Goal: Contribute content

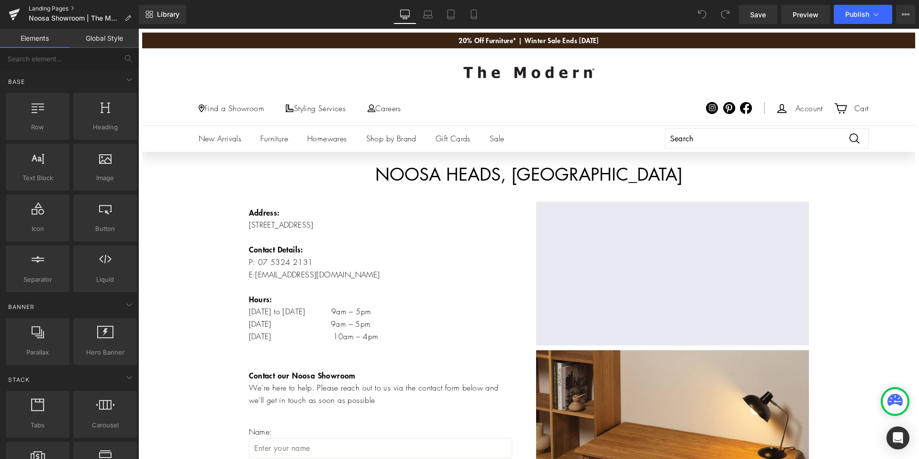
click at [68, 9] on link "Landing Pages" at bounding box center [84, 9] width 110 height 8
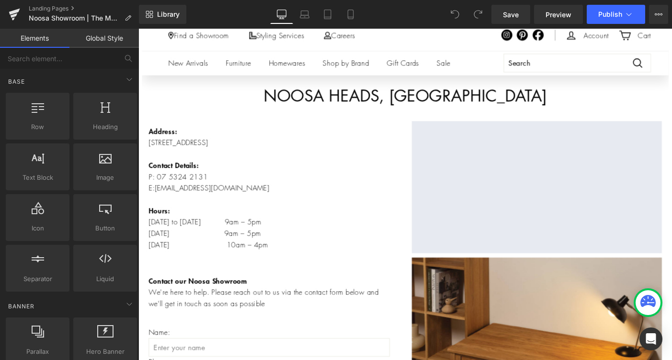
scroll to position [76, 0]
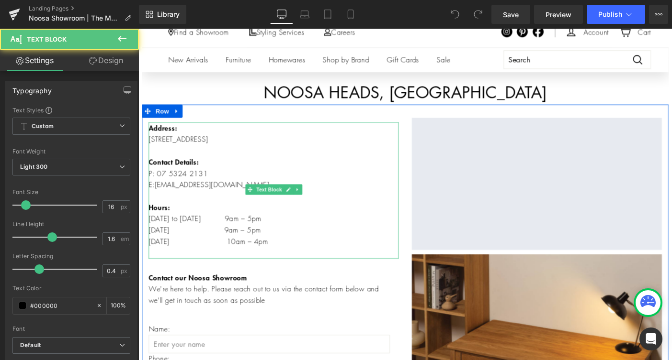
click at [235, 254] on p "Hours: Monday to Friday 9am – 5pm Saturday 9am – 5pm Sunday 10am – 4pm" at bounding box center [284, 241] width 271 height 49
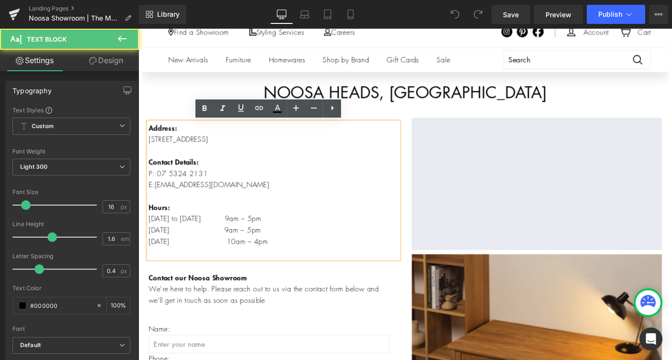
click at [214, 232] on p "Hours: Monday to Friday 9am – 5pm Saturday 9am – 5pm Sunday 10am – 4pm" at bounding box center [284, 241] width 271 height 49
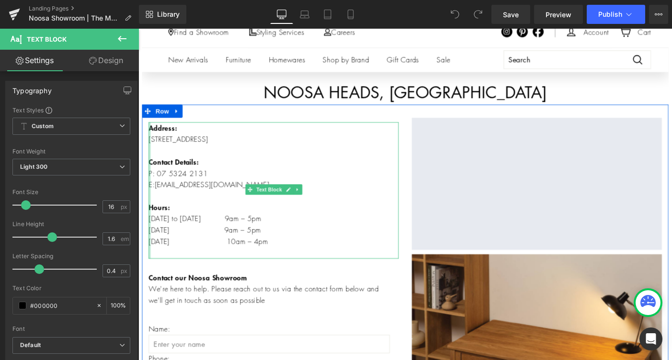
click at [150, 247] on div "Address: 8 Sunshine Beach Road, Noosa Heads Qld 4567 Contact Details: P: 0 7 53…" at bounding box center [284, 204] width 271 height 148
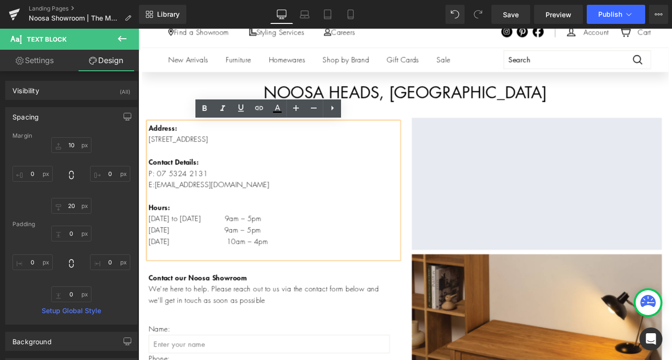
click at [152, 247] on p "Hours: Monday to Friday 9am – 5pm Saturday 9am – 5pm Sunday 10am – 4pm" at bounding box center [284, 241] width 271 height 49
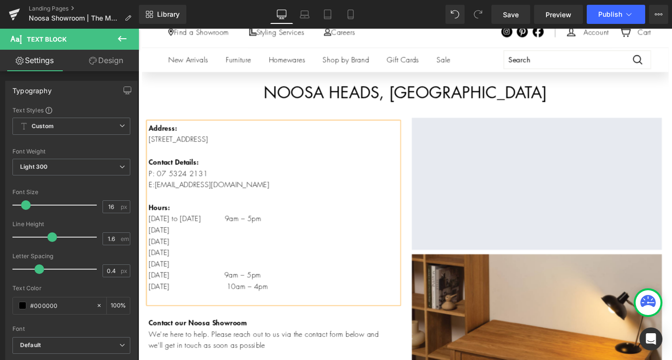
click at [271, 234] on p "Hours: Monday to Friday 9am – 5pm Tuesday" at bounding box center [284, 235] width 271 height 37
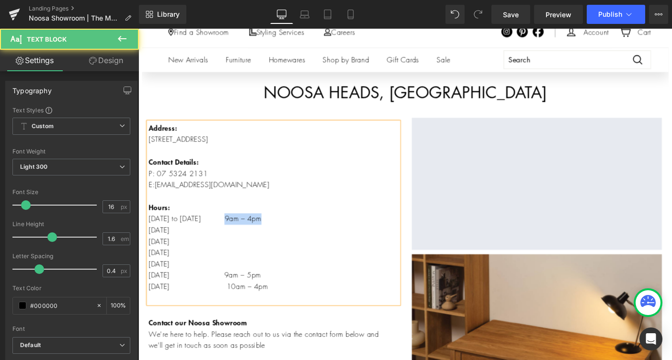
drag, startPoint x: 283, startPoint y: 236, endPoint x: 242, endPoint y: 236, distance: 41.2
click at [242, 236] on p "Hours: Monday to Friday 9am – 4pm Tuesday" at bounding box center [284, 235] width 271 height 37
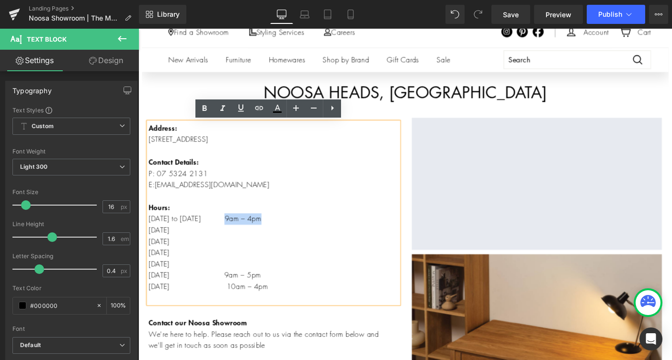
copy p "9am – 4pm"
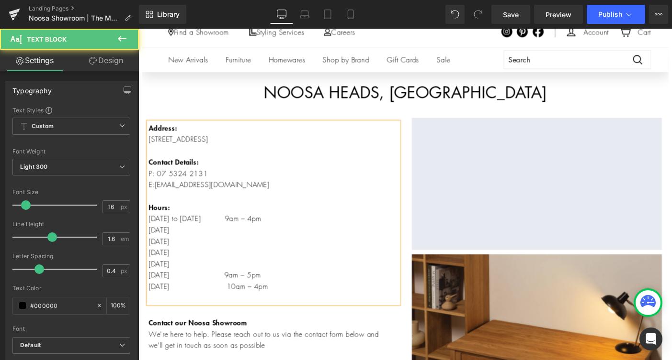
click at [247, 247] on p "Hours: Monday to Friday 9am – 4pm Tuesday" at bounding box center [284, 235] width 271 height 37
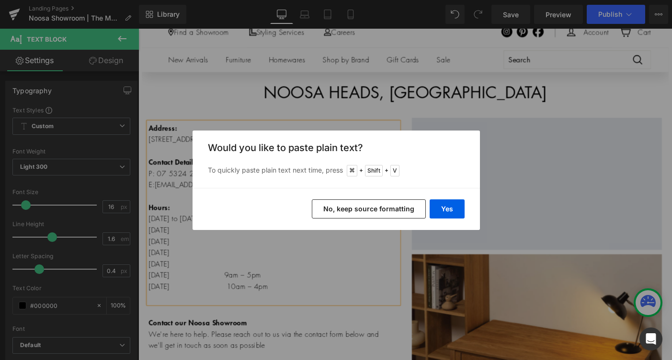
click at [382, 210] on button "No, keep source formatting" at bounding box center [369, 209] width 114 height 19
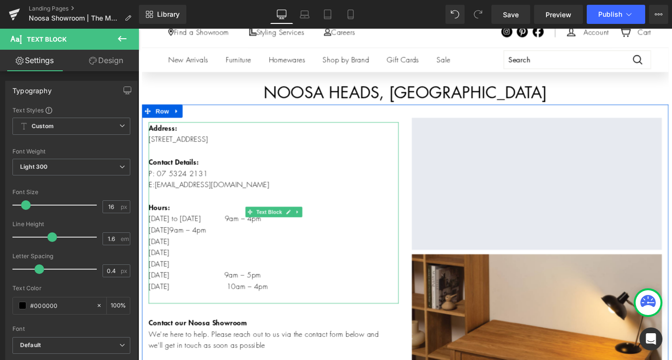
click at [179, 247] on span "9am – 4pm" at bounding box center [192, 247] width 40 height 11
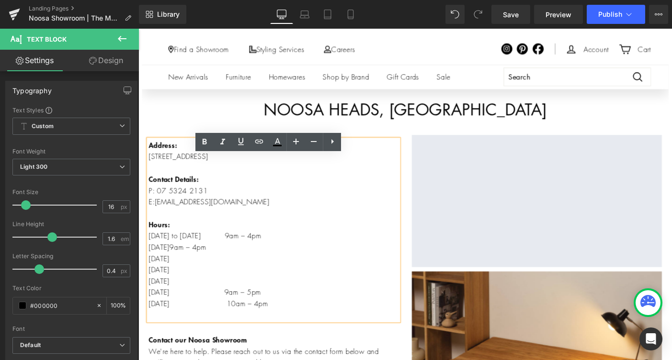
scroll to position [0, 0]
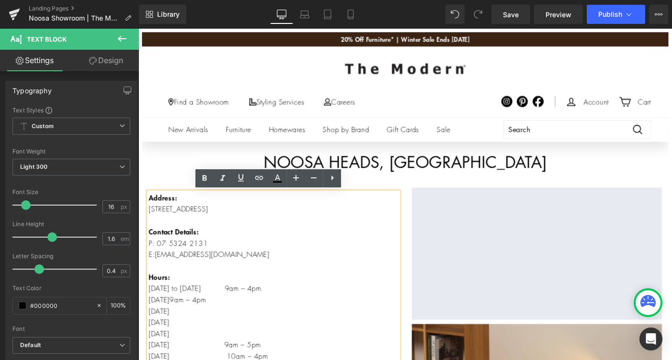
click at [180, 323] on span "9am – 4pm" at bounding box center [192, 323] width 40 height 11
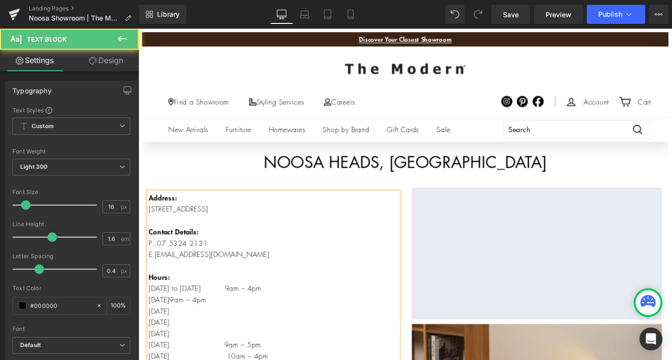
click at [180, 323] on span "9am – 4pm" at bounding box center [192, 323] width 40 height 11
drag, startPoint x: 179, startPoint y: 324, endPoint x: 194, endPoint y: 324, distance: 15.3
click at [194, 324] on p "Hours: Monday to Friday 9am – 4pm Tuesday. 9am – 4pm" at bounding box center [284, 311] width 271 height 37
drag, startPoint x: 240, startPoint y: 310, endPoint x: 216, endPoint y: 310, distance: 23.9
click at [216, 310] on p "Hours: Monday to Friday 9am – 4pm Tuesday 9am – 4pm" at bounding box center [284, 311] width 271 height 37
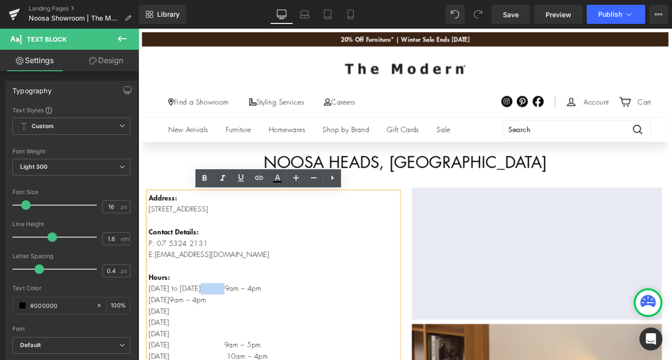
copy p
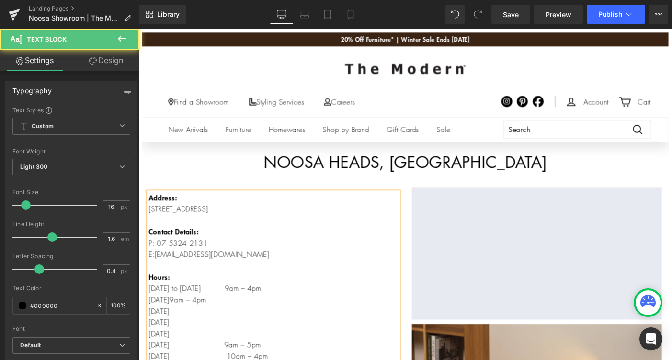
click at [177, 322] on p "Hours: Monday to Friday 9am – 4pm Tuesday 9am – 4pm" at bounding box center [284, 311] width 271 height 37
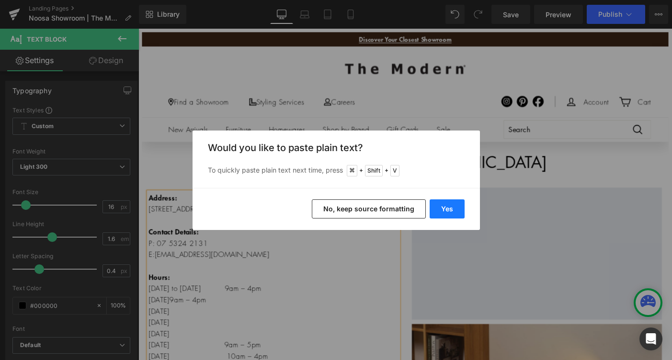
click at [440, 212] on button "Yes" at bounding box center [446, 209] width 35 height 19
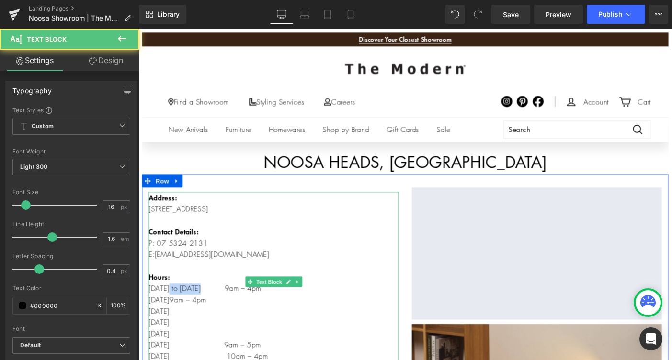
drag, startPoint x: 216, startPoint y: 308, endPoint x: 180, endPoint y: 308, distance: 35.9
click at [180, 308] on p "Hours: Monday to Friday 9am – 4pm Tuesday 9am – 4pm" at bounding box center [284, 311] width 271 height 37
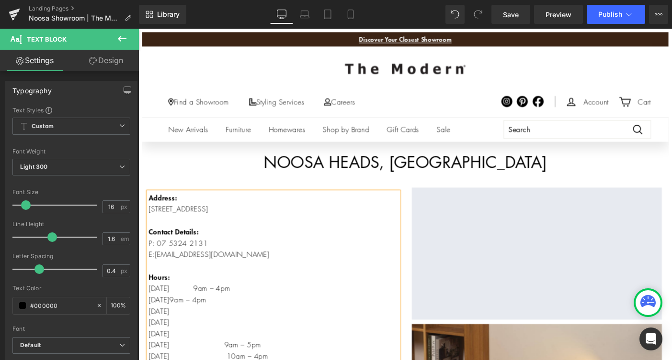
click at [207, 309] on p "Hours: Monday 9am – 4pm Tuesday 9am – 4pm" at bounding box center [284, 311] width 271 height 37
click at [250, 328] on p "Hours: Monday 9am – 4pm Tuesday 9am – 4pm" at bounding box center [284, 311] width 271 height 37
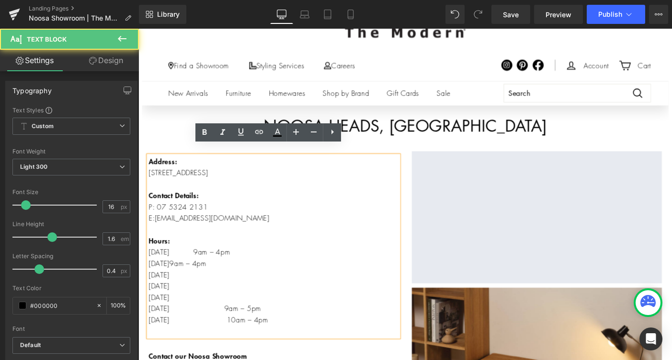
scroll to position [54, 0]
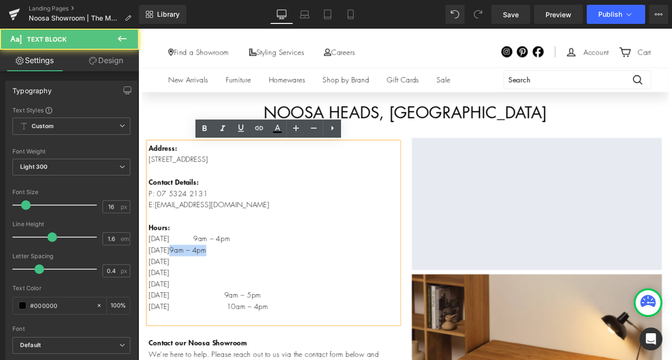
drag, startPoint x: 247, startPoint y: 270, endPoint x: 205, endPoint y: 270, distance: 42.1
click at [205, 270] on p "Hours: Monday 9am – 4pm Tuesday 9am – 4pm" at bounding box center [284, 257] width 271 height 37
copy span "9am – 4pm"
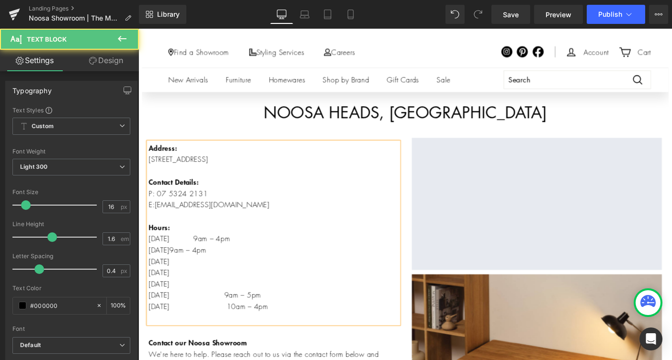
click at [196, 281] on p "[DATE]" at bounding box center [284, 282] width 271 height 12
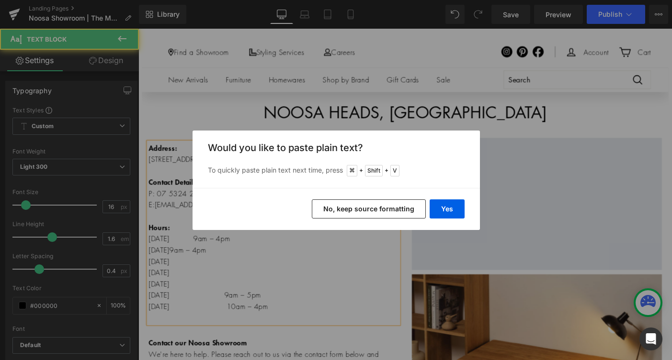
click at [348, 207] on button "No, keep source formatting" at bounding box center [369, 209] width 114 height 19
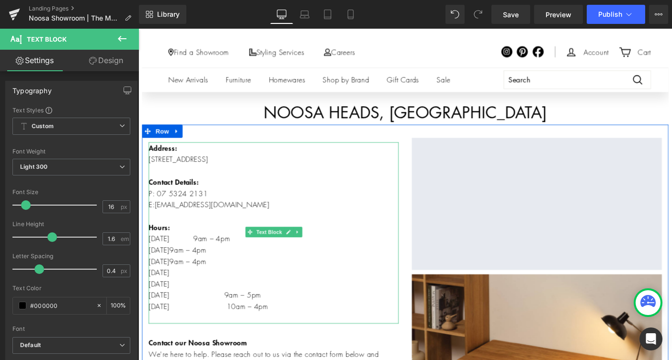
click at [182, 292] on p "[DATE]" at bounding box center [284, 294] width 271 height 12
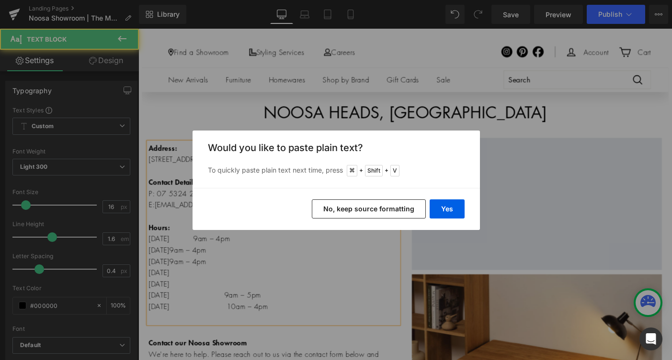
click at [336, 199] on div "Yes No, keep source formatting" at bounding box center [335, 209] width 287 height 42
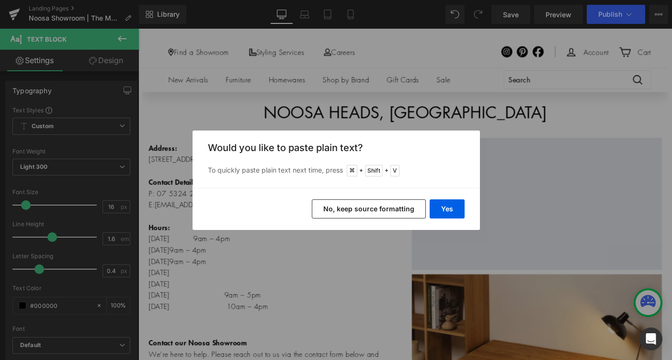
click at [336, 202] on button "No, keep source formatting" at bounding box center [369, 209] width 114 height 19
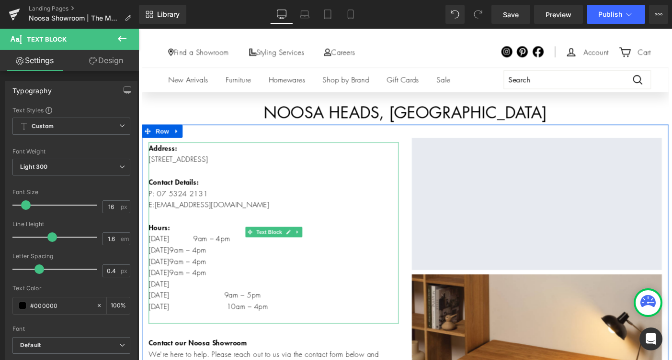
click at [202, 304] on p "[DATE]" at bounding box center [284, 307] width 271 height 12
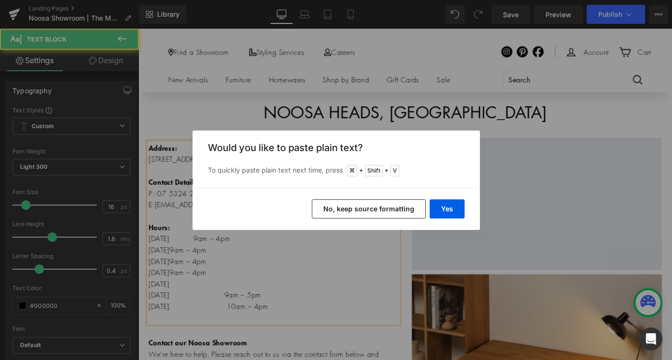
click at [379, 207] on button "No, keep source formatting" at bounding box center [369, 209] width 114 height 19
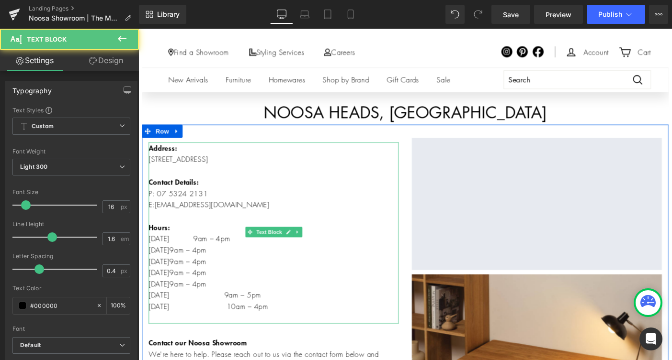
click at [192, 279] on p "Wednesday 9am – 4pm" at bounding box center [284, 282] width 271 height 12
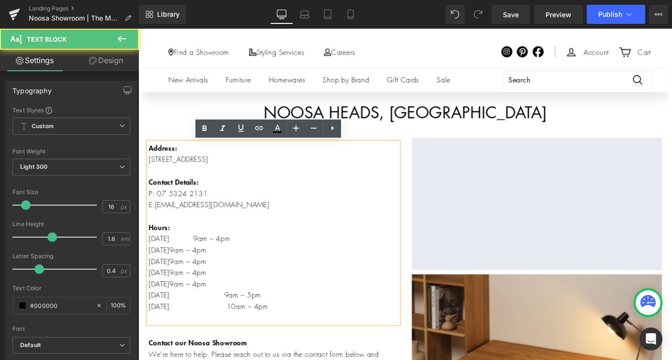
drag, startPoint x: 205, startPoint y: 268, endPoint x: 176, endPoint y: 268, distance: 29.2
click at [176, 268] on p "Hours: Monday 9am – 4pm Tuesday 9am – 4pm" at bounding box center [284, 257] width 271 height 37
click at [177, 268] on p "Hours: Monday 9am – 4pm Tuesday 9am – 4pm" at bounding box center [284, 257] width 271 height 37
click at [191, 280] on p "Wednesday 9am – 4pm" at bounding box center [284, 282] width 271 height 12
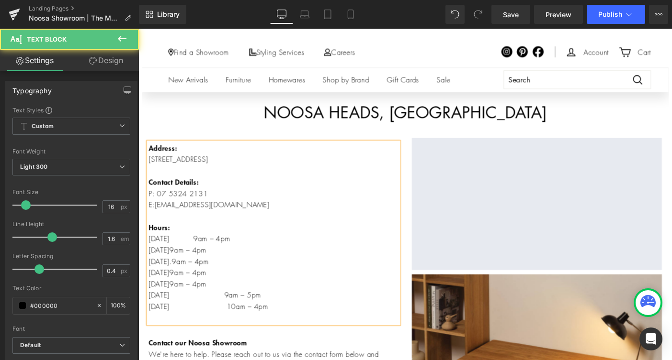
click at [193, 283] on p "Wednesday. 9am – 4pm" at bounding box center [284, 282] width 271 height 12
click at [209, 293] on span "9am – 4pm" at bounding box center [192, 294] width 40 height 11
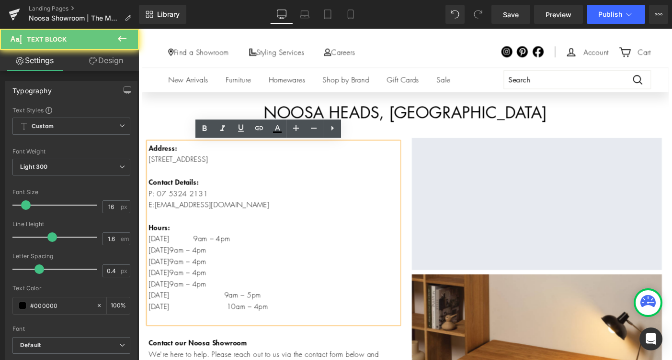
click at [182, 293] on p "Thursday 9am – 4pm" at bounding box center [284, 294] width 271 height 12
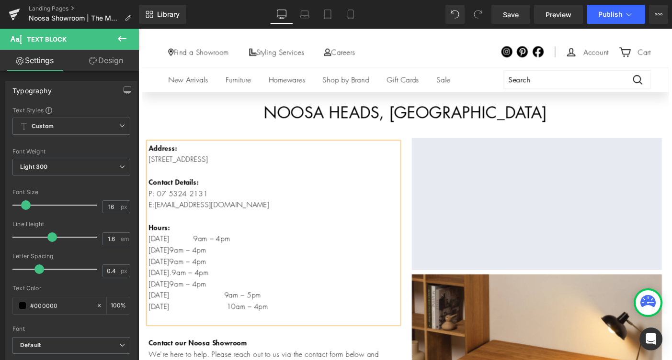
click at [183, 294] on p "Thursday. 9am – 4pm" at bounding box center [284, 294] width 271 height 12
click at [172, 302] on span "9am – 4pm" at bounding box center [192, 306] width 40 height 11
click at [175, 306] on p "Friday 9am – 4pm" at bounding box center [284, 307] width 271 height 12
drag, startPoint x: 241, startPoint y: 316, endPoint x: 206, endPoint y: 317, distance: 34.9
click at [206, 317] on p "Saturday 9am – 5pm Sunday 10am – 4pm" at bounding box center [284, 325] width 271 height 24
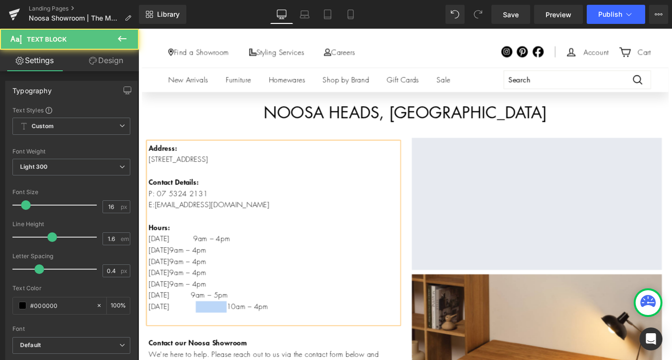
drag, startPoint x: 240, startPoint y: 329, endPoint x: 206, endPoint y: 330, distance: 34.0
click at [206, 330] on p "Saturday 9am – 5pm Sunday 10am – 4pm" at bounding box center [284, 325] width 271 height 24
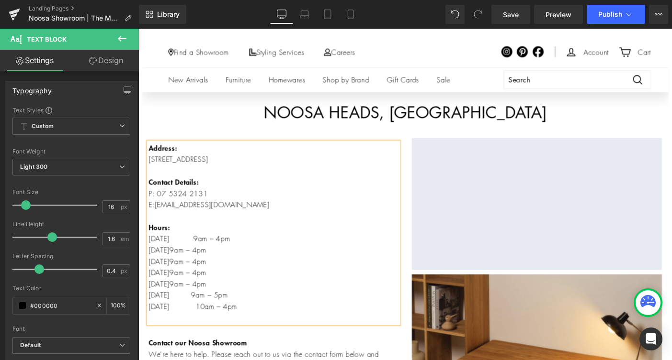
click at [236, 318] on p "Saturday 9am – 5pm Sunday 10am – 4pm" at bounding box center [284, 325] width 271 height 24
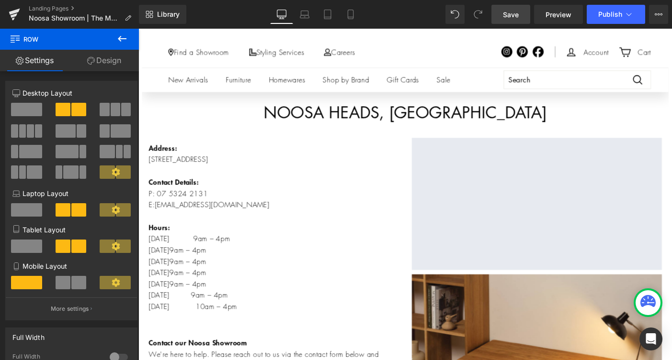
click at [513, 16] on span "Save" at bounding box center [511, 15] width 16 height 10
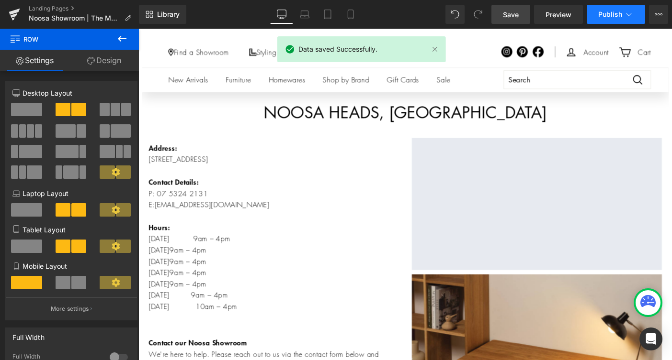
click at [596, 18] on button "Publish" at bounding box center [615, 14] width 58 height 19
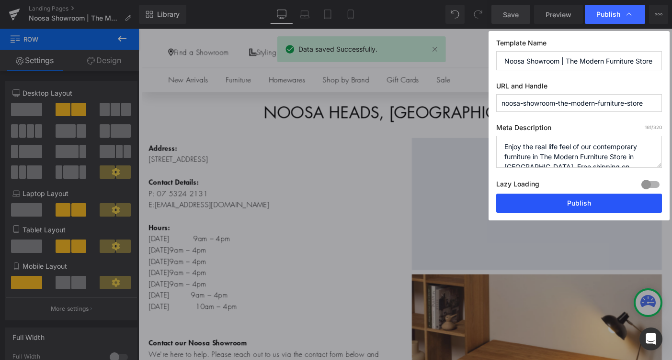
click at [559, 210] on button "Publish" at bounding box center [579, 203] width 166 height 19
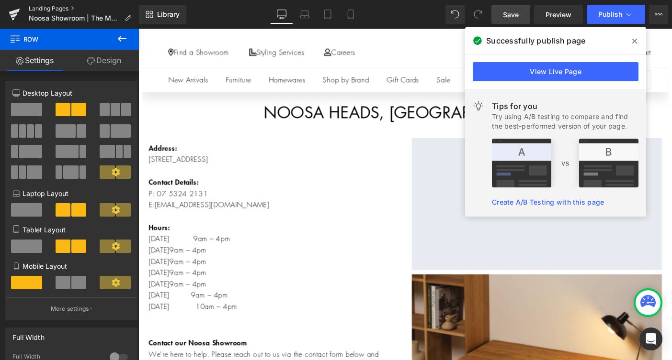
click at [57, 9] on link "Landing Pages" at bounding box center [84, 9] width 110 height 8
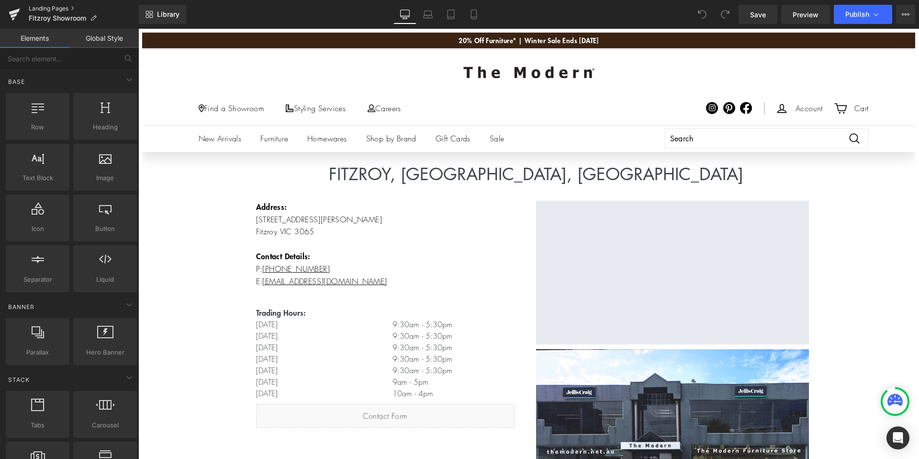
click at [64, 7] on link "Landing Pages" at bounding box center [84, 9] width 110 height 8
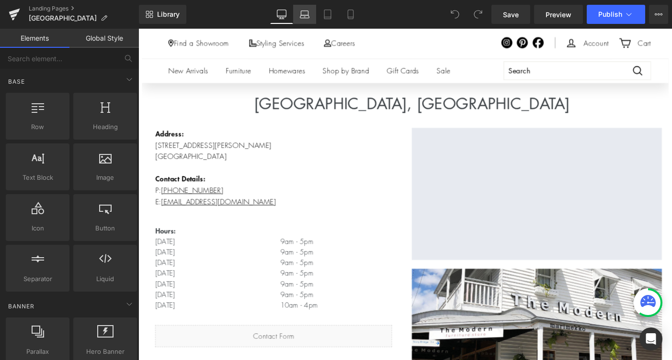
scroll to position [69, 0]
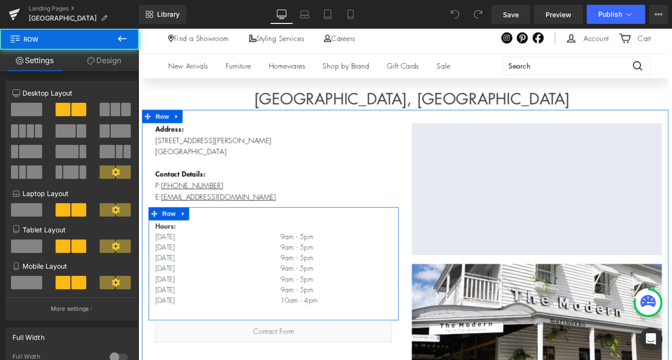
click at [280, 303] on div "Hours: Monday Tuesday Wednesday Thursday Friday Saturday Sunday Text Block" at bounding box center [217, 289] width 136 height 104
click at [319, 284] on p "9am - 5pm" at bounding box center [353, 289] width 122 height 11
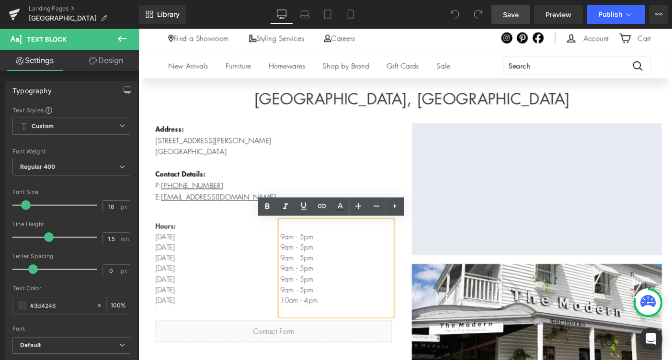
click at [510, 20] on link "Save" at bounding box center [510, 14] width 39 height 19
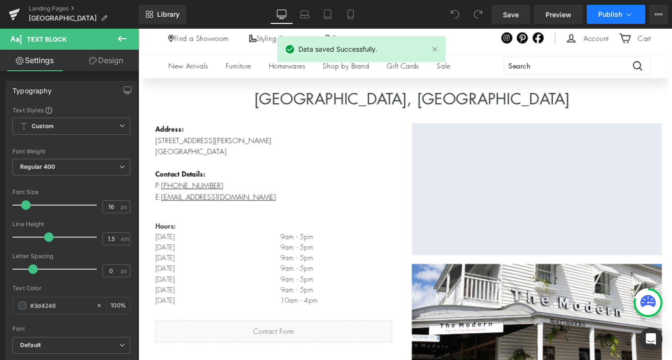
click at [608, 14] on span "Publish" at bounding box center [610, 15] width 24 height 8
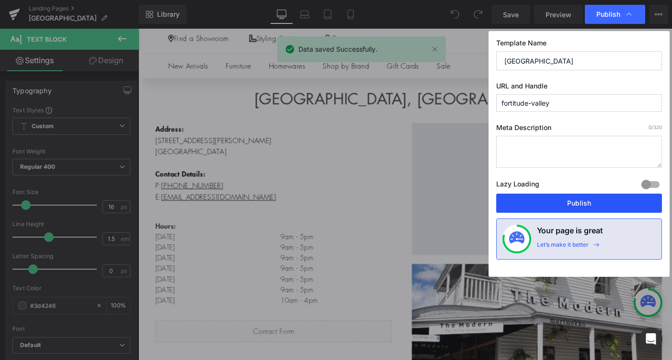
click at [547, 200] on button "Publish" at bounding box center [579, 203] width 166 height 19
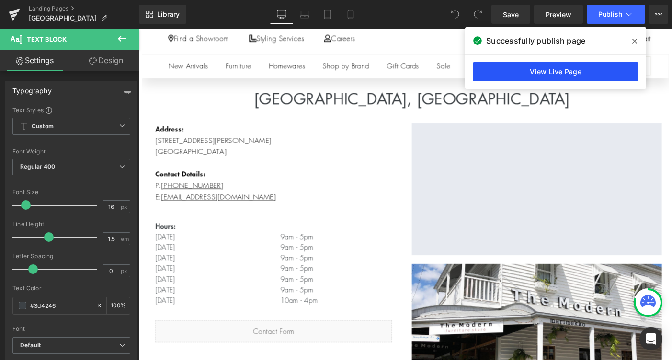
click at [554, 75] on link "View Live Page" at bounding box center [555, 71] width 166 height 19
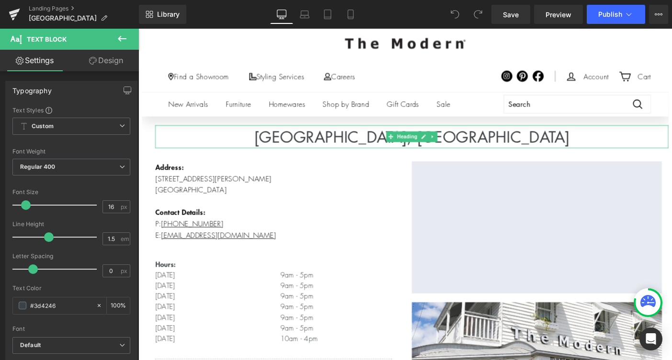
scroll to position [26, 0]
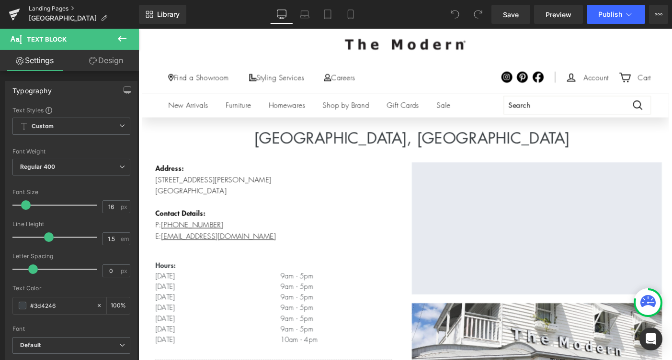
click at [60, 10] on link "Landing Pages" at bounding box center [84, 9] width 110 height 8
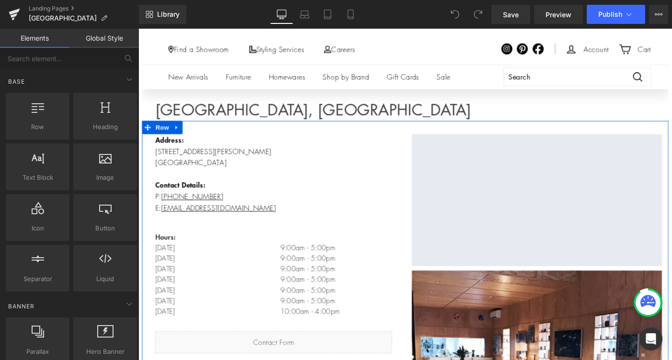
scroll to position [49, 0]
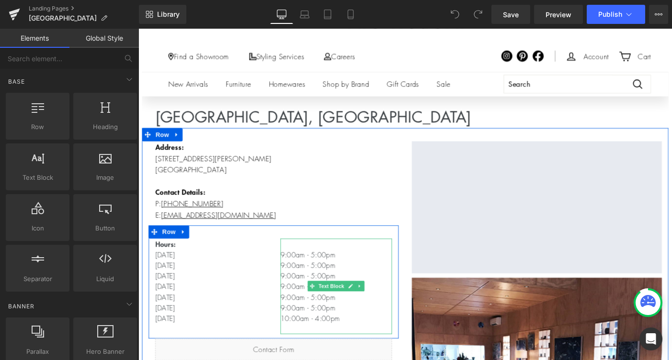
click at [343, 275] on p "9:00am - 5:00pm 9:00am - 5:00pm" at bounding box center [353, 280] width 122 height 23
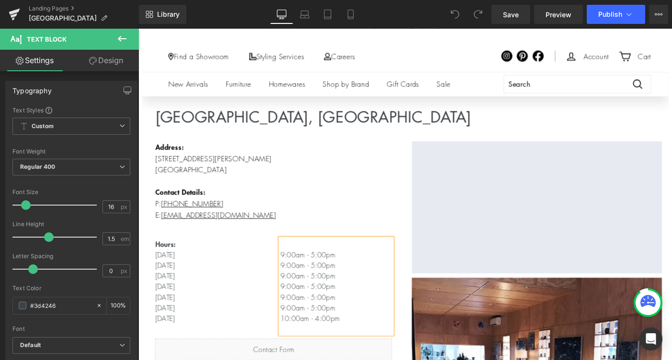
click at [343, 275] on p "9:00am - 5:00pm 9:00am - 5:00pm" at bounding box center [353, 280] width 122 height 23
click at [342, 285] on p "9:00am - 5pm 9:00am - 5:00pm" at bounding box center [353, 280] width 122 height 23
click at [342, 295] on p "9:00am - 5:00pm" at bounding box center [353, 297] width 122 height 11
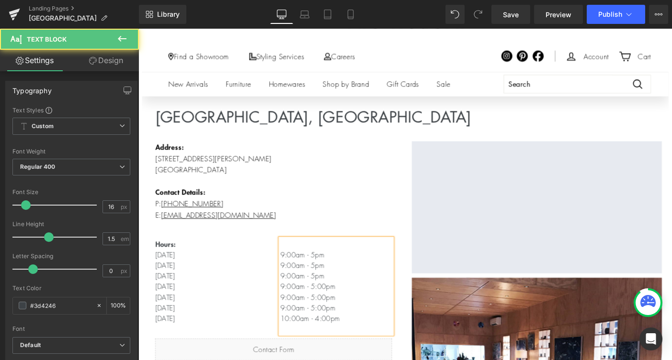
click at [342, 306] on p "9:00am - 5:00pm" at bounding box center [353, 308] width 122 height 11
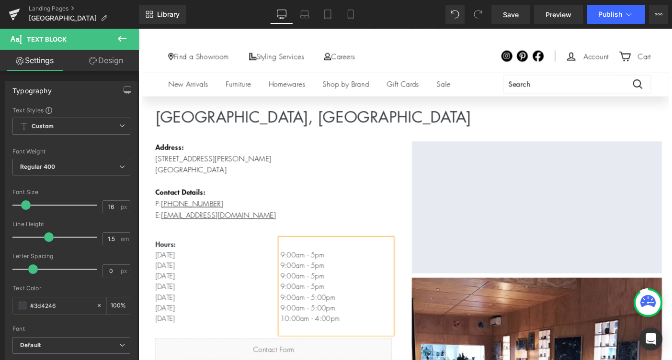
click at [339, 319] on p "9:00am - 5:00pm" at bounding box center [353, 320] width 122 height 11
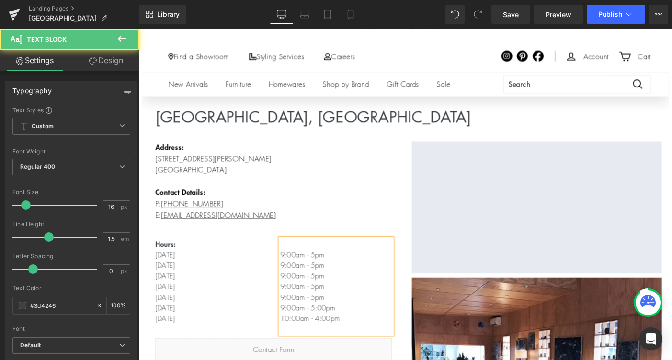
click at [342, 330] on p "9:00am - 5:00pm" at bounding box center [353, 331] width 122 height 11
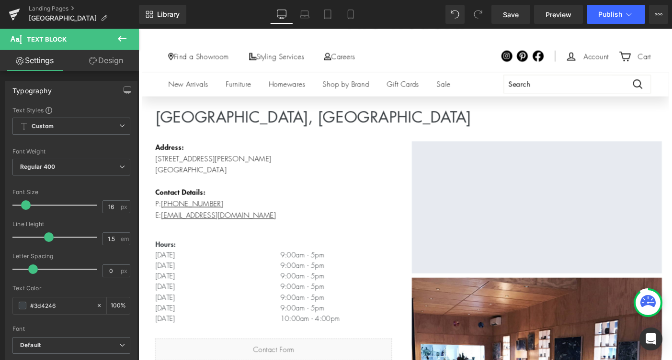
click at [330, 319] on div "Rendering Content" at bounding box center [335, 322] width 59 height 11
click at [346, 331] on p "9:00am - 5pm" at bounding box center [353, 331] width 122 height 11
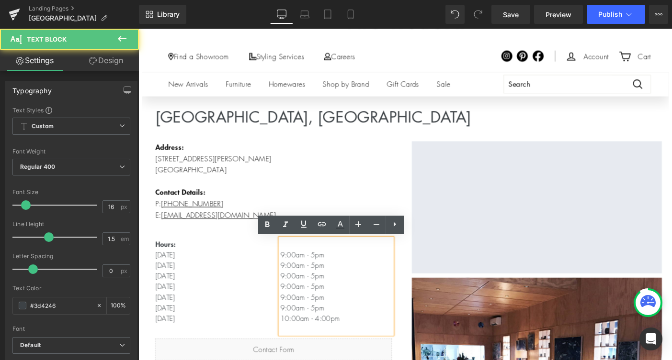
click at [345, 341] on p "10:00am - 4:00pm" at bounding box center [353, 343] width 122 height 11
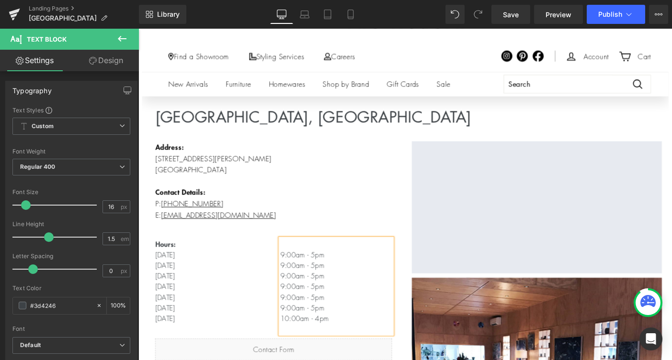
click at [311, 343] on p "10:00am - 4pm" at bounding box center [353, 343] width 122 height 11
click at [310, 331] on p "9:00am - 5pm" at bounding box center [353, 331] width 122 height 11
click at [308, 319] on p "9:00am - 5pm" at bounding box center [353, 320] width 122 height 11
click at [308, 308] on p "9:00am - 5pm" at bounding box center [353, 308] width 122 height 11
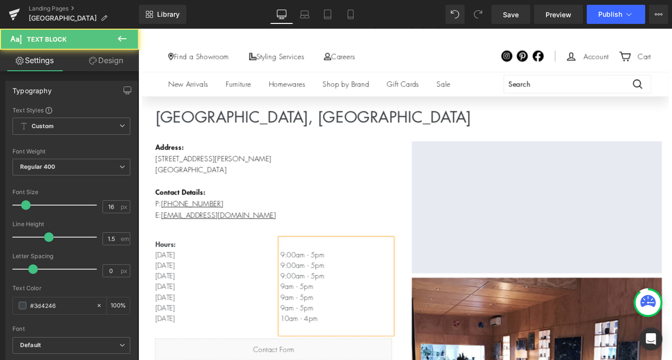
click at [307, 297] on p "9:00am - 5pm" at bounding box center [353, 297] width 122 height 11
click at [309, 285] on p "9:00am - 5pm 9:00am - 5pm" at bounding box center [353, 280] width 122 height 23
click at [309, 272] on p "9:00am - 5pm 9am - 5pm" at bounding box center [353, 280] width 122 height 23
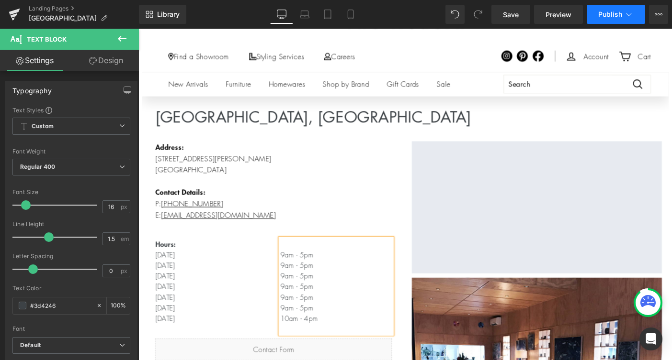
click at [605, 13] on span "Publish" at bounding box center [610, 15] width 24 height 8
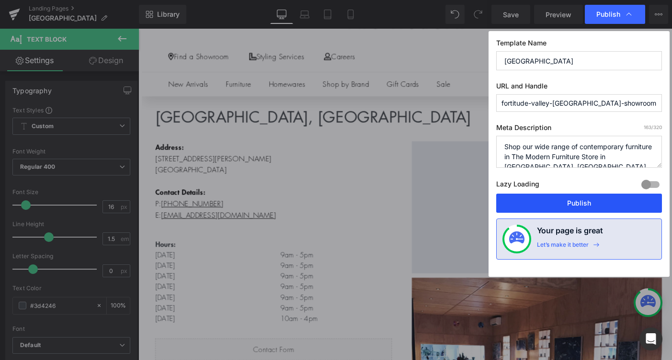
click at [539, 208] on button "Publish" at bounding box center [579, 203] width 166 height 19
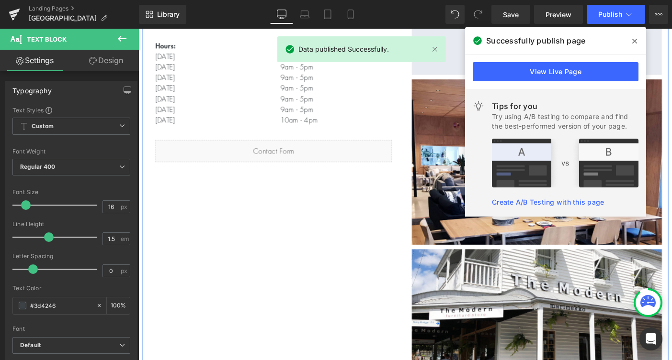
scroll to position [231, 0]
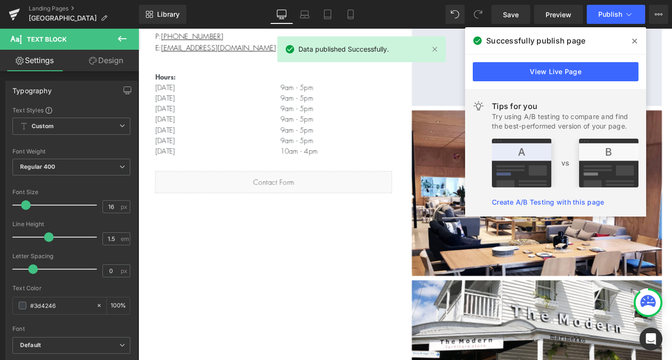
click at [635, 38] on icon at bounding box center [634, 41] width 5 height 8
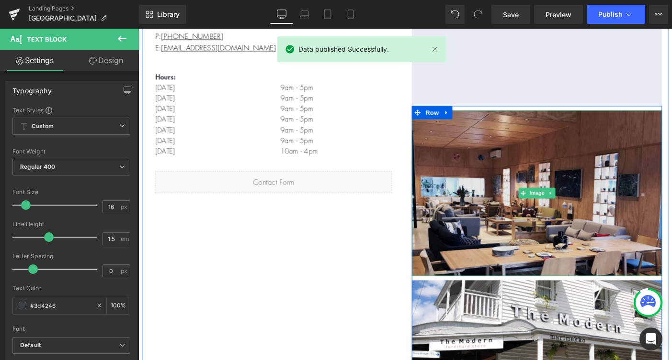
click at [573, 245] on img at bounding box center [570, 208] width 271 height 180
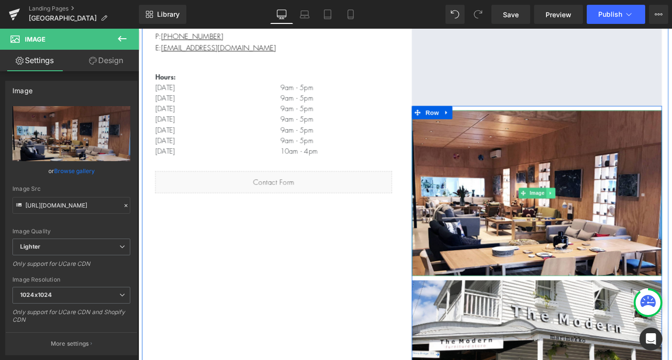
click at [586, 206] on icon at bounding box center [585, 208] width 5 height 6
click at [589, 211] on link at bounding box center [591, 207] width 10 height 11
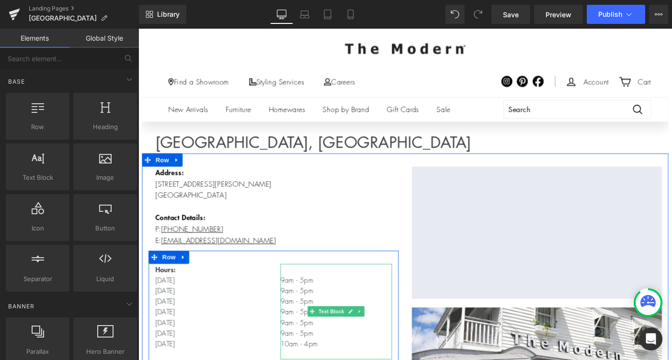
scroll to position [0, 0]
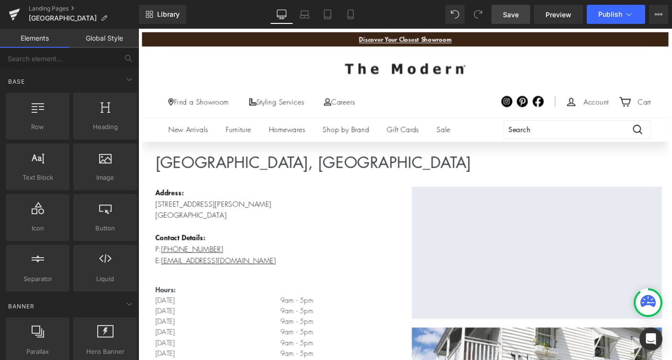
click at [513, 19] on span "Save" at bounding box center [511, 15] width 16 height 10
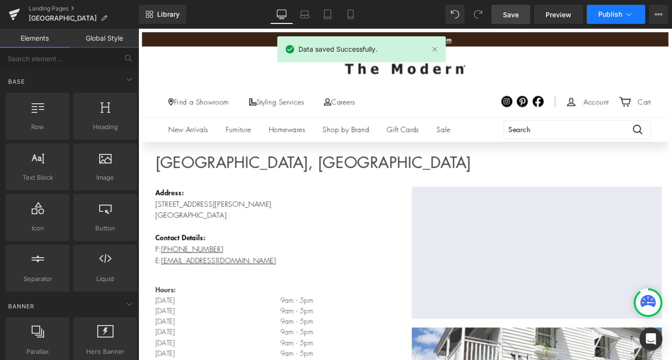
click at [618, 12] on span "Publish" at bounding box center [610, 15] width 24 height 8
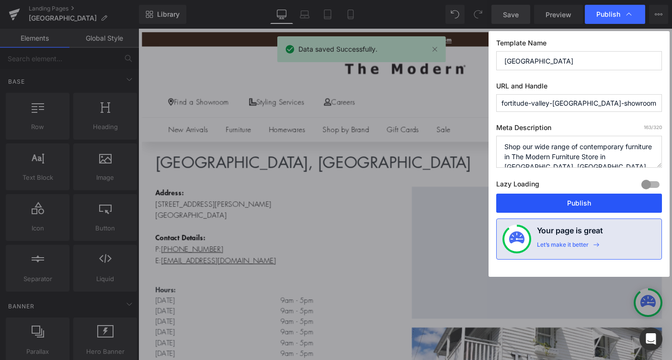
click at [546, 200] on button "Publish" at bounding box center [579, 203] width 166 height 19
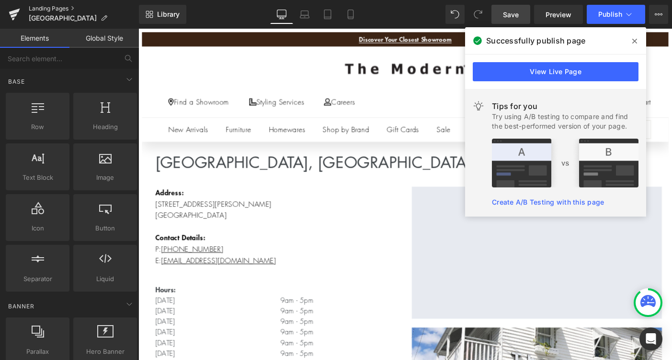
click at [56, 10] on link "Landing Pages" at bounding box center [84, 9] width 110 height 8
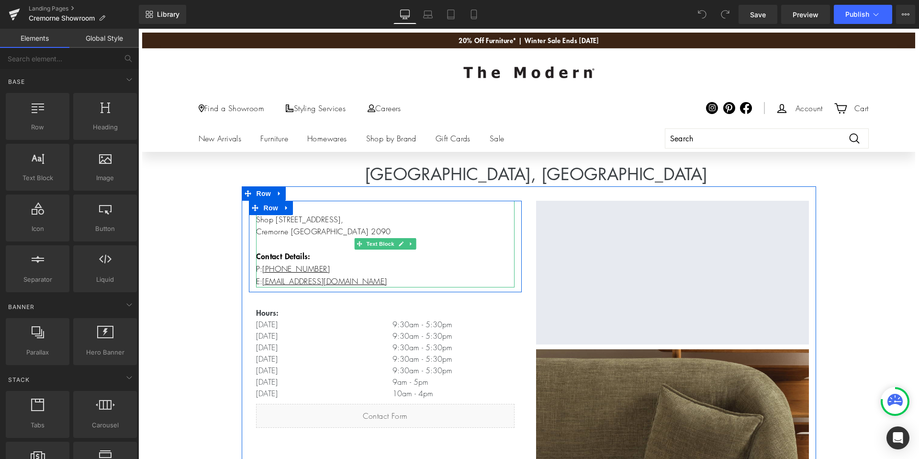
scroll to position [75, 0]
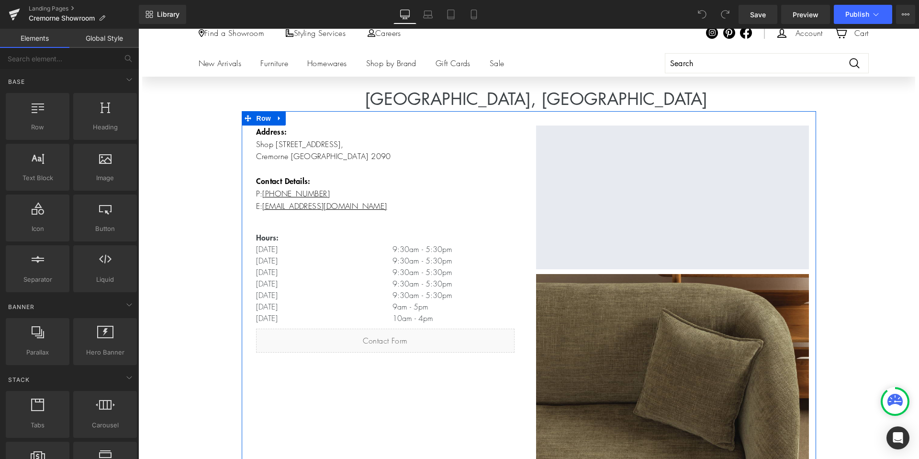
click at [419, 269] on p "9:30am - 5:30pm" at bounding box center [454, 271] width 122 height 11
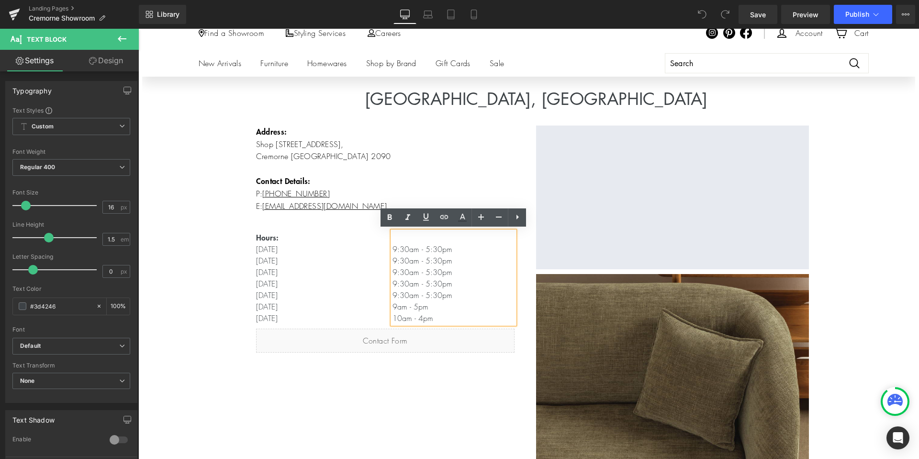
click at [416, 235] on p at bounding box center [454, 237] width 122 height 12
click at [408, 248] on p "9:30am - 5:30pm 9:30am - 5:30pm" at bounding box center [454, 254] width 122 height 23
click at [429, 246] on p "9am - 5:30pm 9:30am - 5:30pm" at bounding box center [454, 254] width 122 height 23
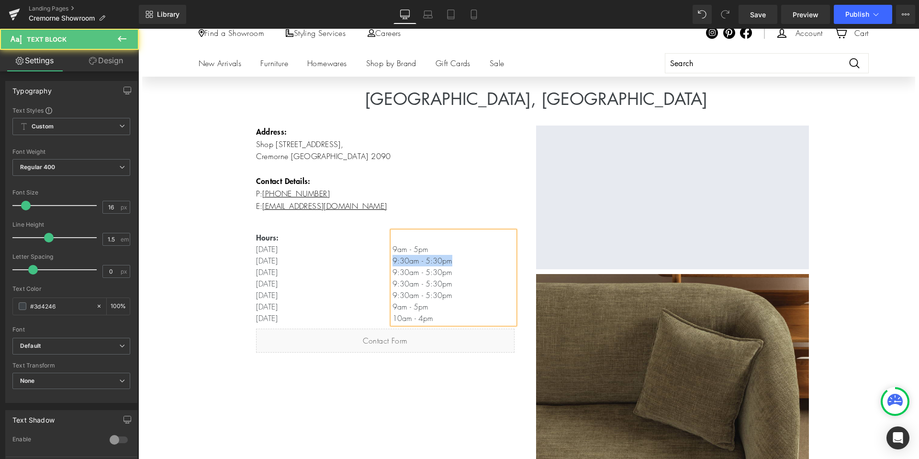
drag, startPoint x: 454, startPoint y: 260, endPoint x: 392, endPoint y: 260, distance: 62.2
click at [393, 260] on p "9am - 5pm 9:30am - 5:30pm" at bounding box center [454, 254] width 122 height 23
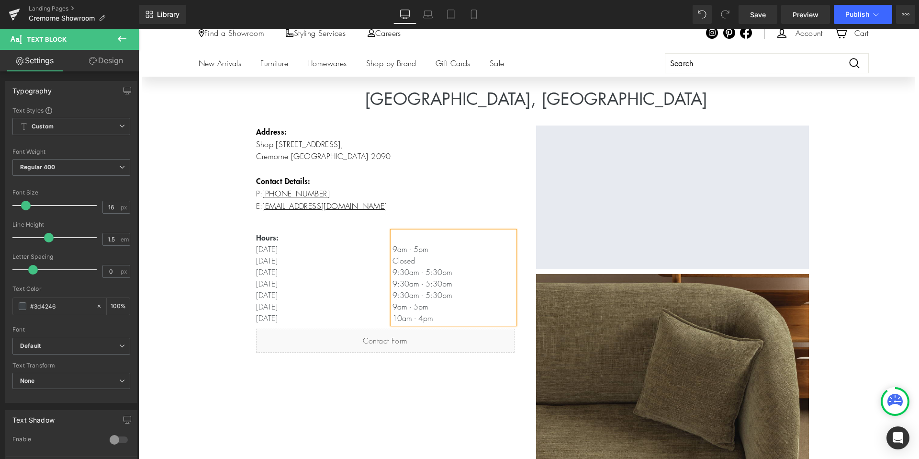
click at [442, 272] on p "9:30am - 5:30pm" at bounding box center [454, 271] width 122 height 11
click at [406, 285] on p "9:30am - 5:30pm" at bounding box center [454, 283] width 122 height 11
click at [430, 285] on p "9am - 5:30pm" at bounding box center [454, 283] width 122 height 11
click at [408, 295] on p "9:30am - 5:30pm" at bounding box center [454, 294] width 122 height 11
click at [431, 294] on p "9am - 5:30pm" at bounding box center [454, 294] width 122 height 11
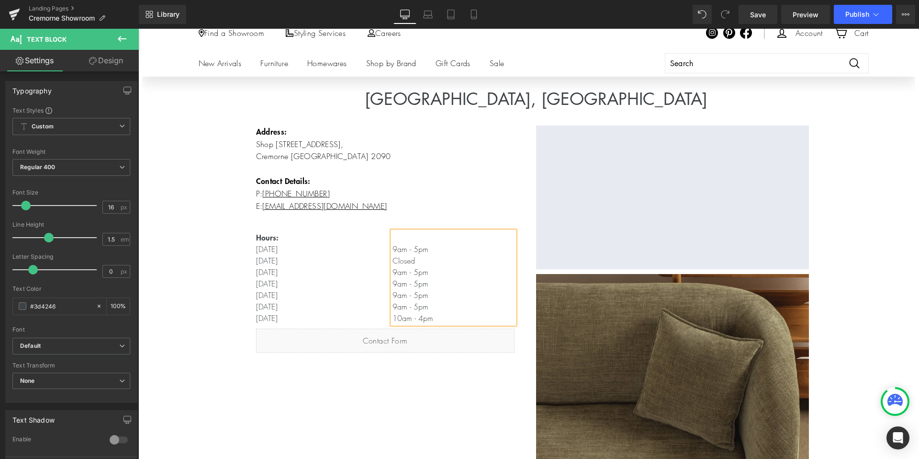
click at [418, 390] on div "Address: Shop 4-5 / 104 Spofforth Street, Cremorne NSW 2090 Contact Details: P:…" at bounding box center [529, 368] width 574 height 514
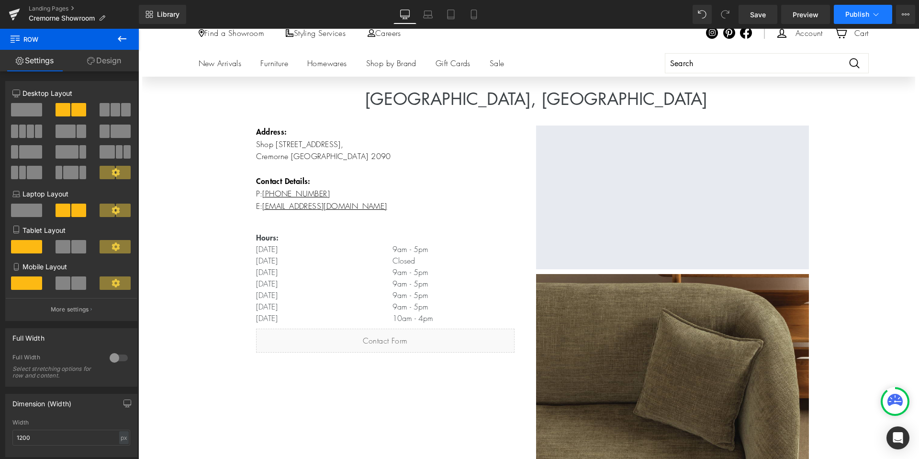
click at [860, 13] on span "Publish" at bounding box center [857, 15] width 24 height 8
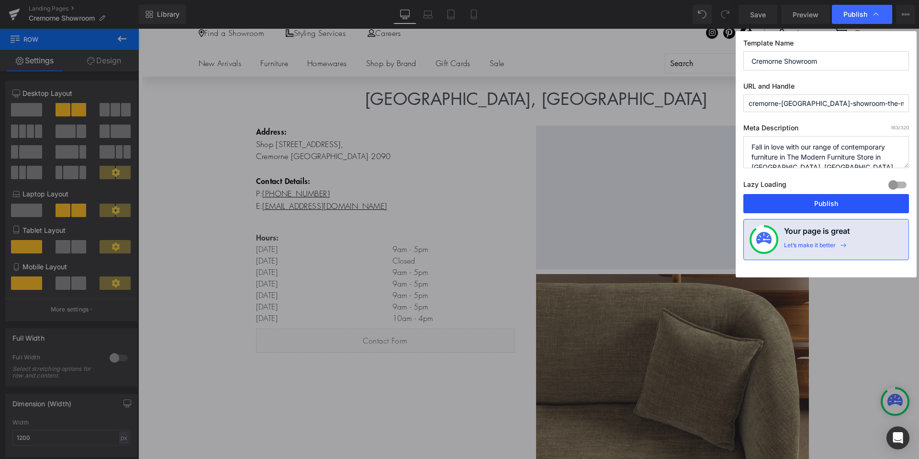
click at [804, 196] on button "Publish" at bounding box center [826, 203] width 166 height 19
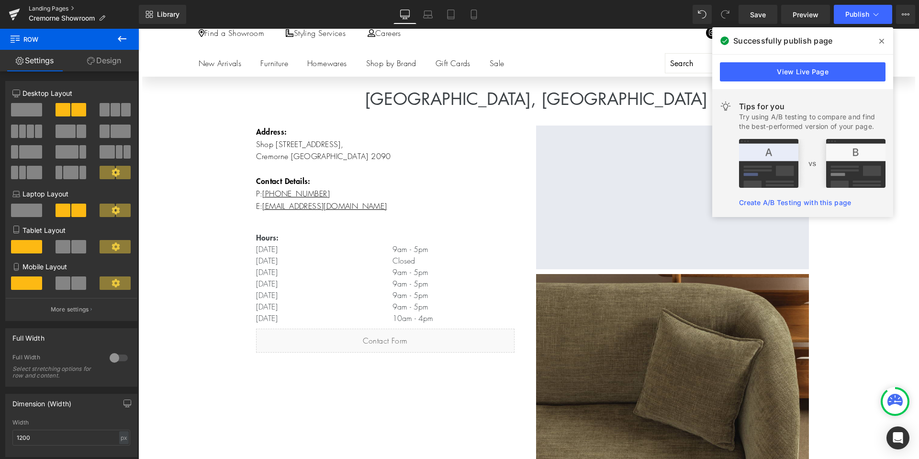
click at [57, 10] on link "Landing Pages" at bounding box center [84, 9] width 110 height 8
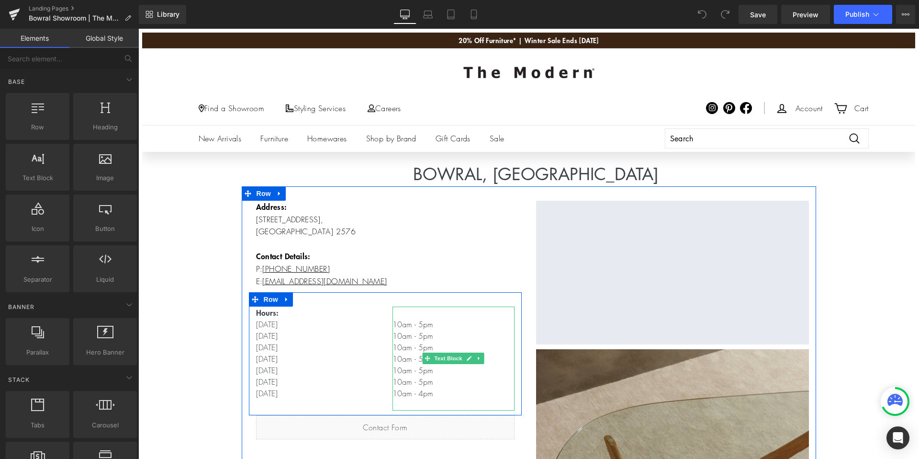
click at [414, 376] on p "10am - 5pm" at bounding box center [454, 381] width 122 height 11
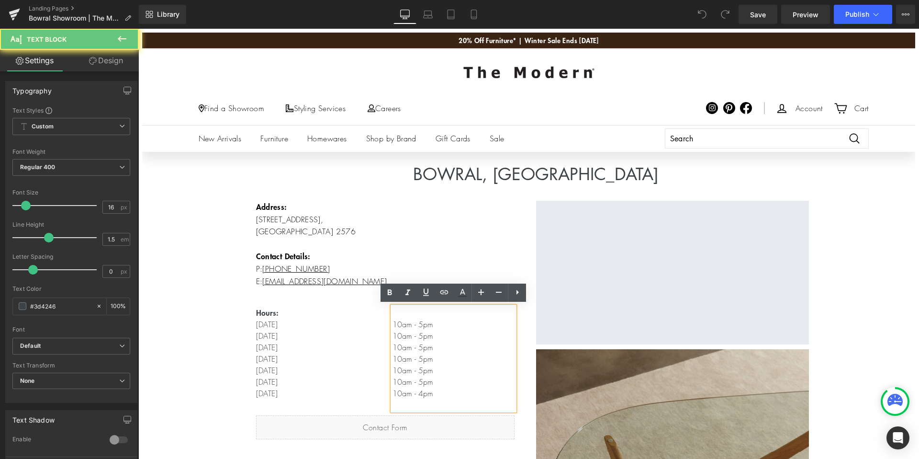
click at [433, 335] on p "10am - 5pm 10am - 5pm" at bounding box center [454, 329] width 122 height 23
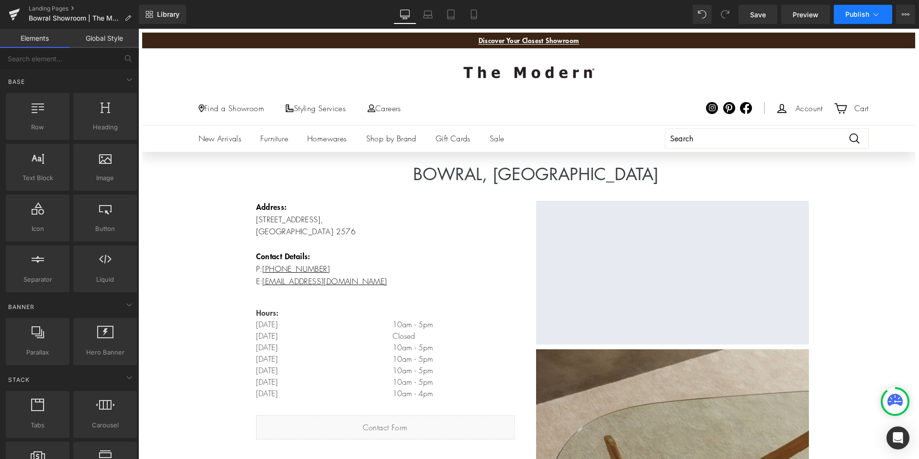
click at [860, 21] on button "Publish" at bounding box center [863, 14] width 58 height 19
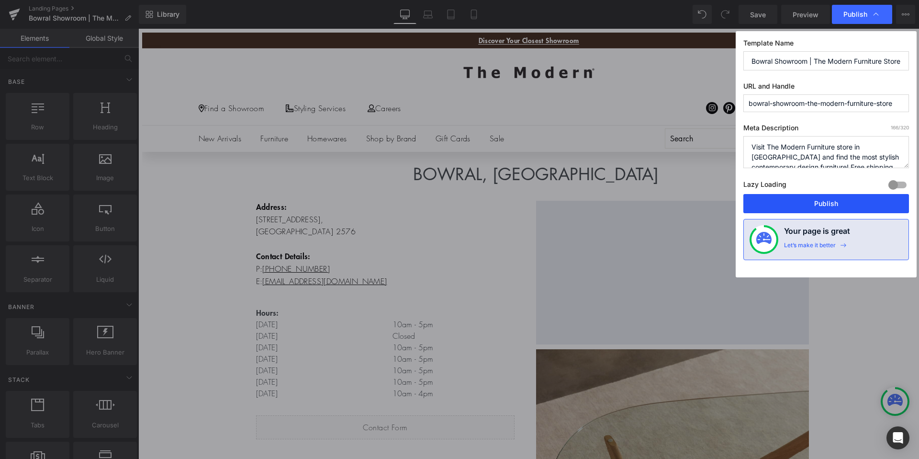
click at [822, 205] on button "Publish" at bounding box center [826, 203] width 166 height 19
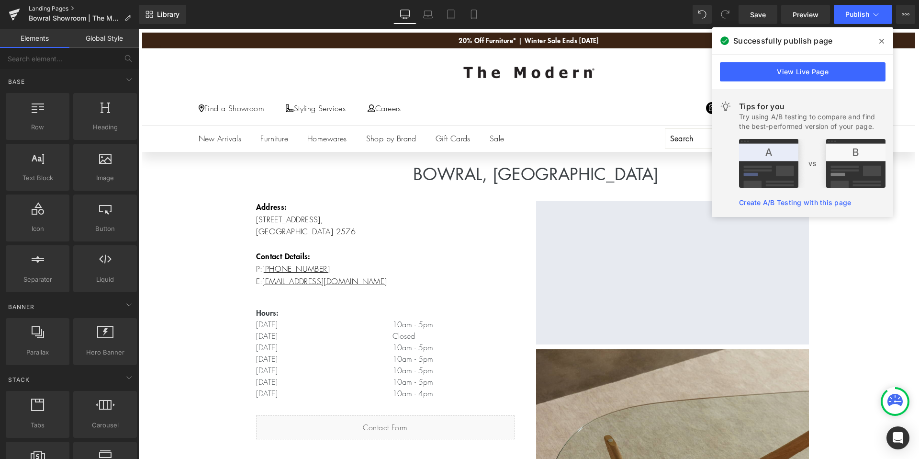
click at [60, 8] on link "Landing Pages" at bounding box center [84, 9] width 110 height 8
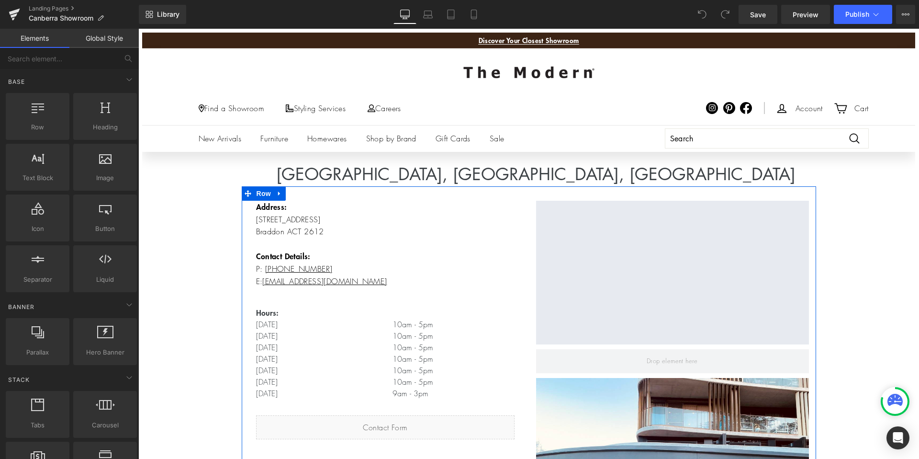
click at [422, 354] on p "10am - 5pm" at bounding box center [454, 358] width 122 height 11
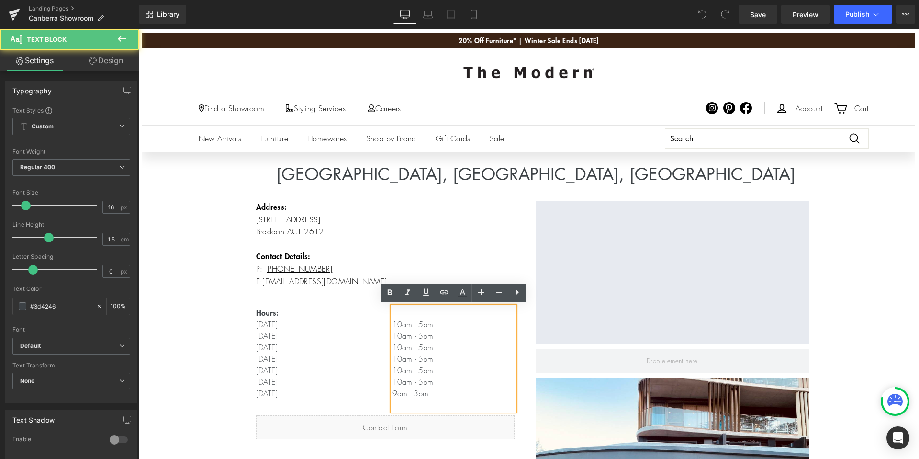
click at [403, 379] on p "10am - 5pm" at bounding box center [454, 381] width 122 height 11
click at [419, 382] on p "9am - 5pm" at bounding box center [454, 381] width 122 height 11
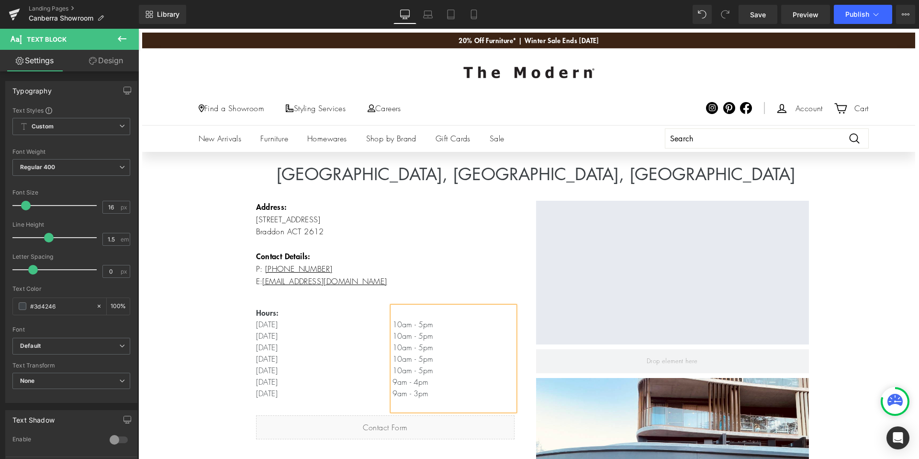
click at [397, 391] on p "9am - 3pm" at bounding box center [454, 392] width 122 height 11
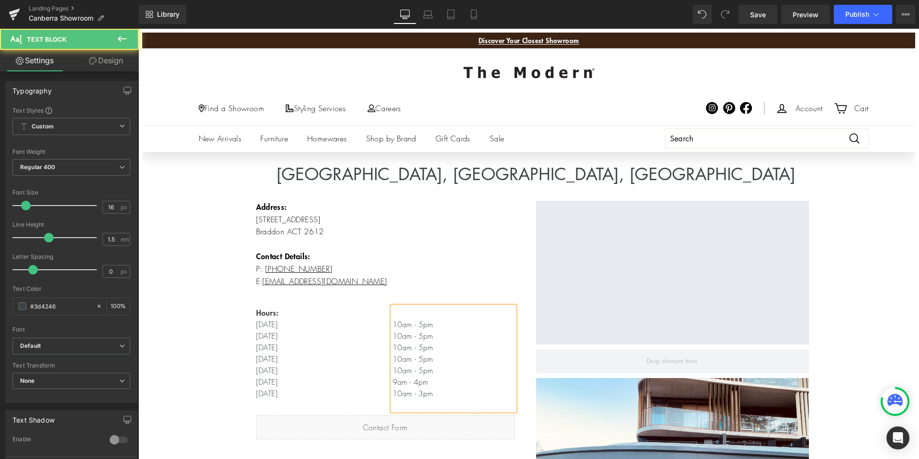
click at [434, 382] on p "9am - 4pm" at bounding box center [454, 381] width 122 height 11
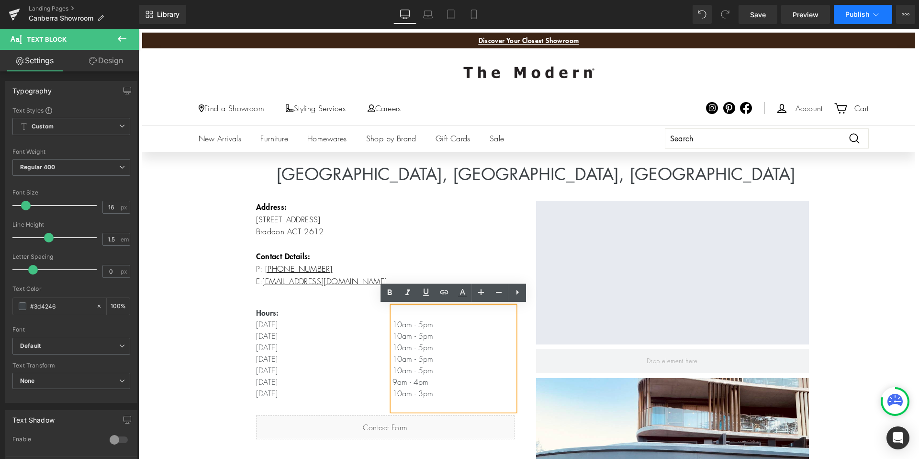
click at [849, 18] on span "Publish" at bounding box center [857, 15] width 24 height 8
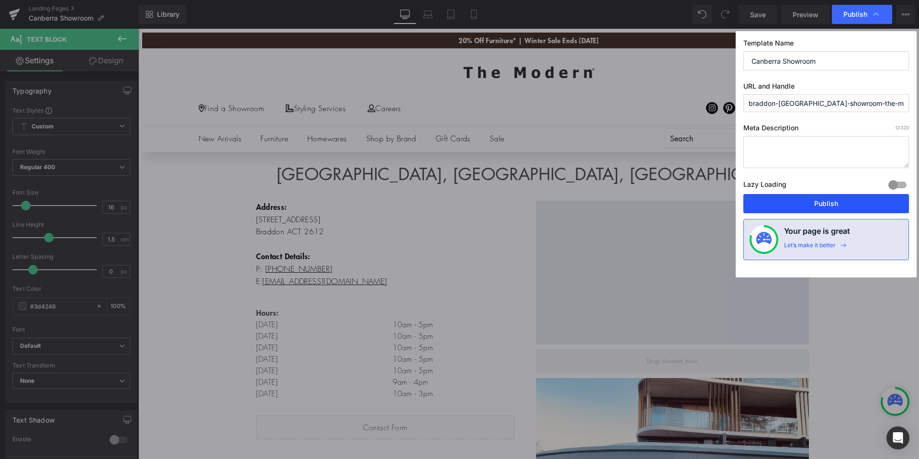
click at [785, 205] on button "Publish" at bounding box center [826, 203] width 166 height 19
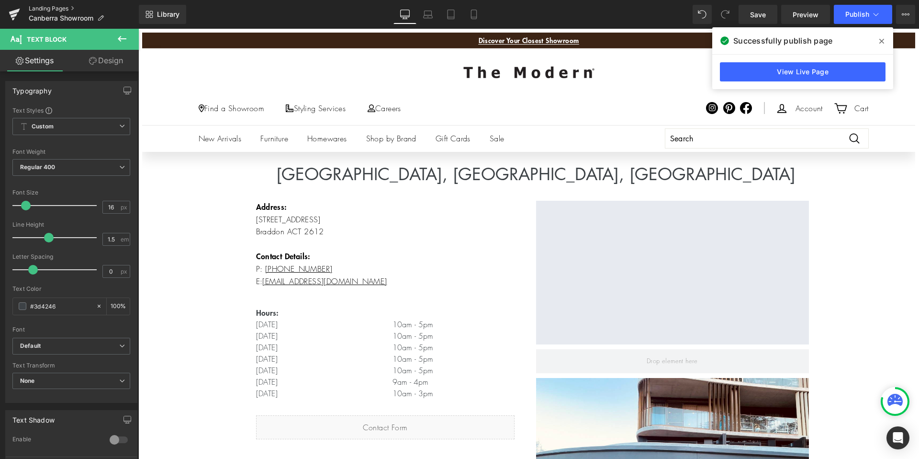
click at [52, 9] on link "Landing Pages" at bounding box center [84, 9] width 110 height 8
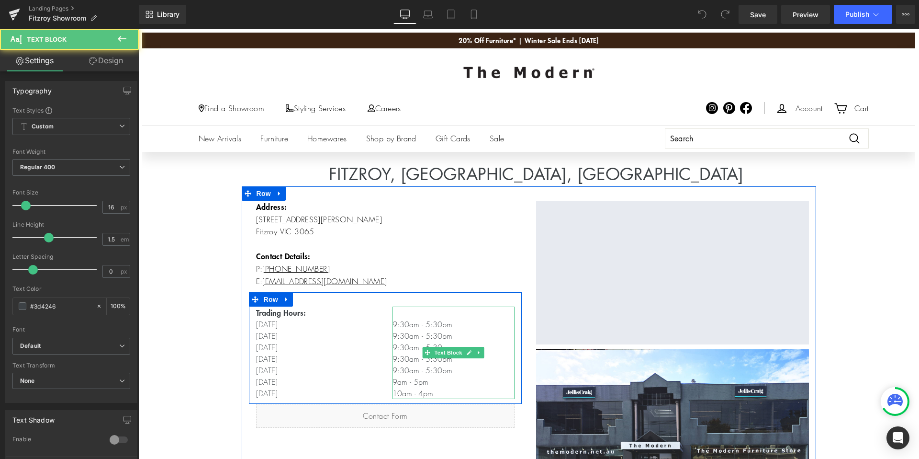
click at [441, 325] on p "9:30am - 5:30pm 9:30am - 5:30pm" at bounding box center [454, 329] width 122 height 23
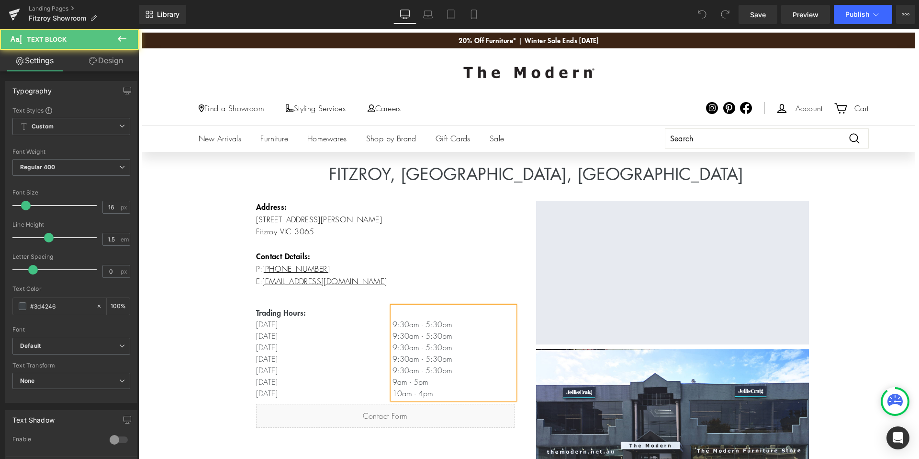
click at [441, 325] on p "9:30am - 5:30pm 9:30am - 5:30pm" at bounding box center [454, 329] width 122 height 23
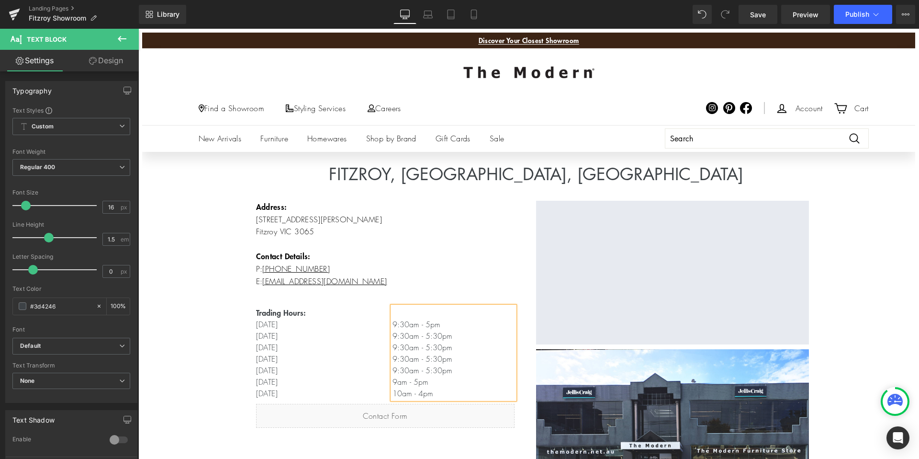
click at [442, 337] on p "9:30am - 5pm 9:30am - 5:30pm" at bounding box center [454, 329] width 122 height 23
click at [442, 350] on p "9:30am - 5:30pm" at bounding box center [454, 346] width 122 height 11
click at [442, 359] on p "9:30am - 5:30pm" at bounding box center [454, 358] width 122 height 11
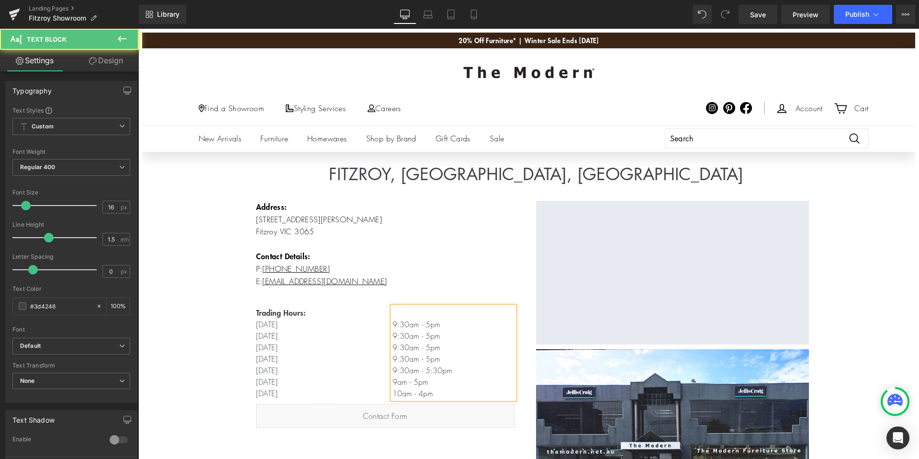
click at [442, 369] on p "9:30am - 5:30pm" at bounding box center [454, 369] width 122 height 11
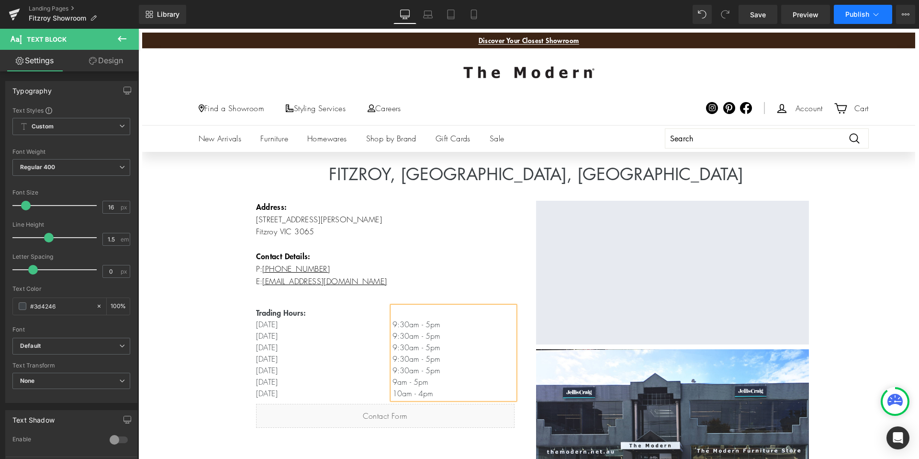
click at [852, 17] on span "Publish" at bounding box center [857, 15] width 24 height 8
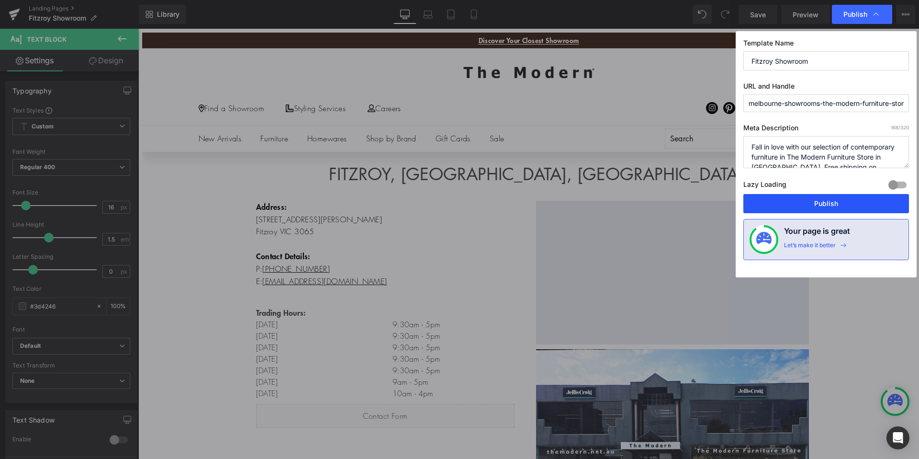
click at [787, 207] on button "Publish" at bounding box center [826, 203] width 166 height 19
